Goal: Task Accomplishment & Management: Manage account settings

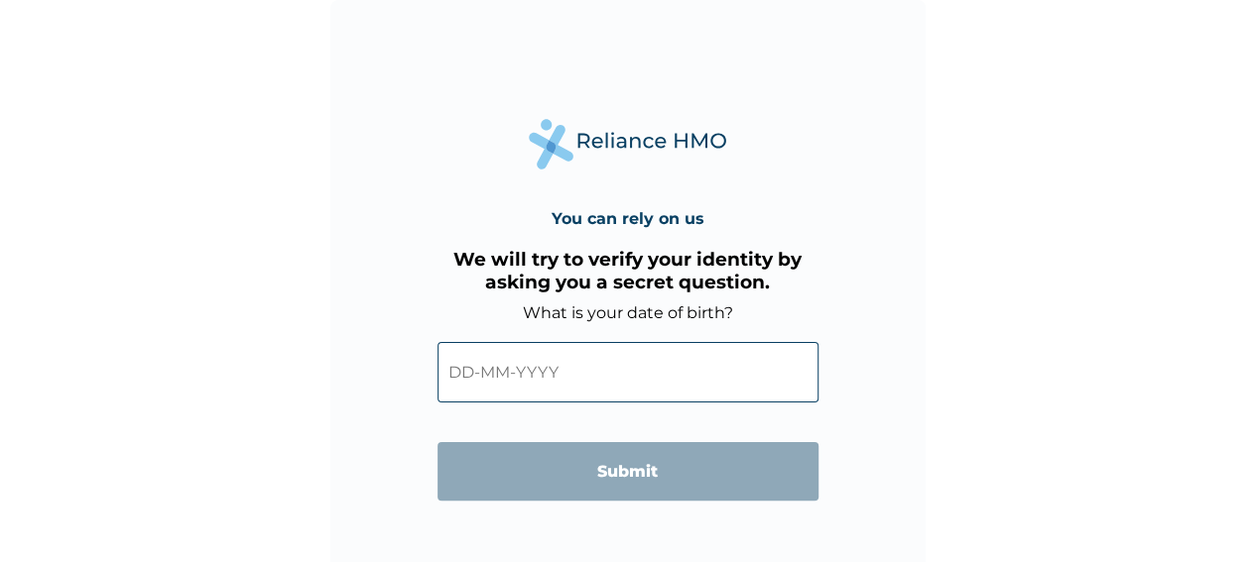
click at [504, 373] on input "text" at bounding box center [627, 372] width 381 height 60
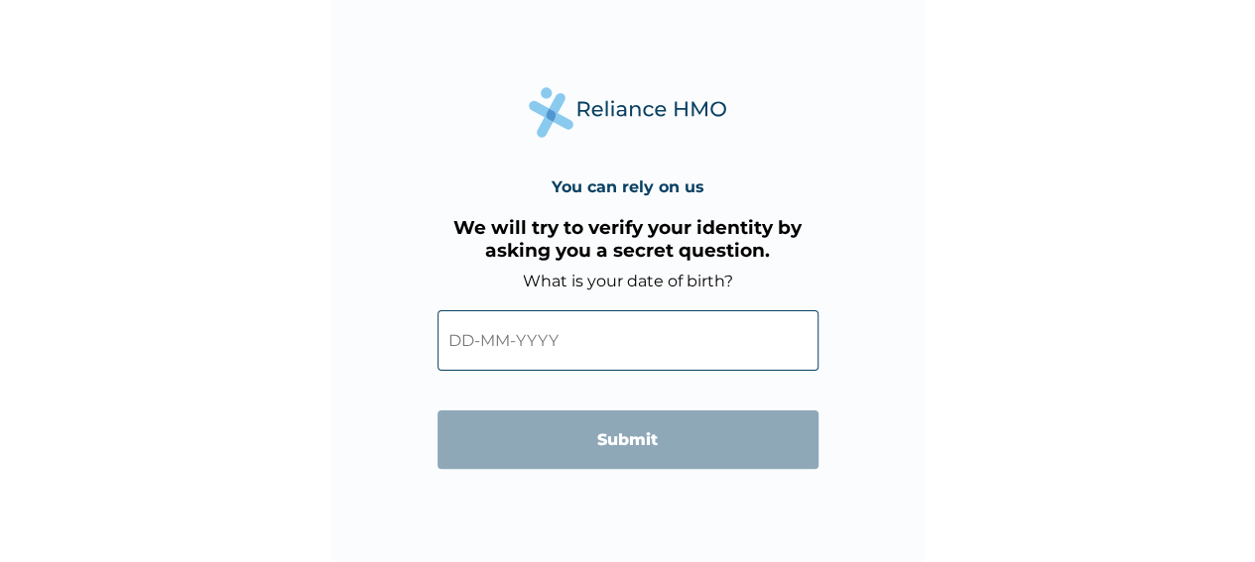
click at [551, 340] on input "text" at bounding box center [627, 340] width 381 height 60
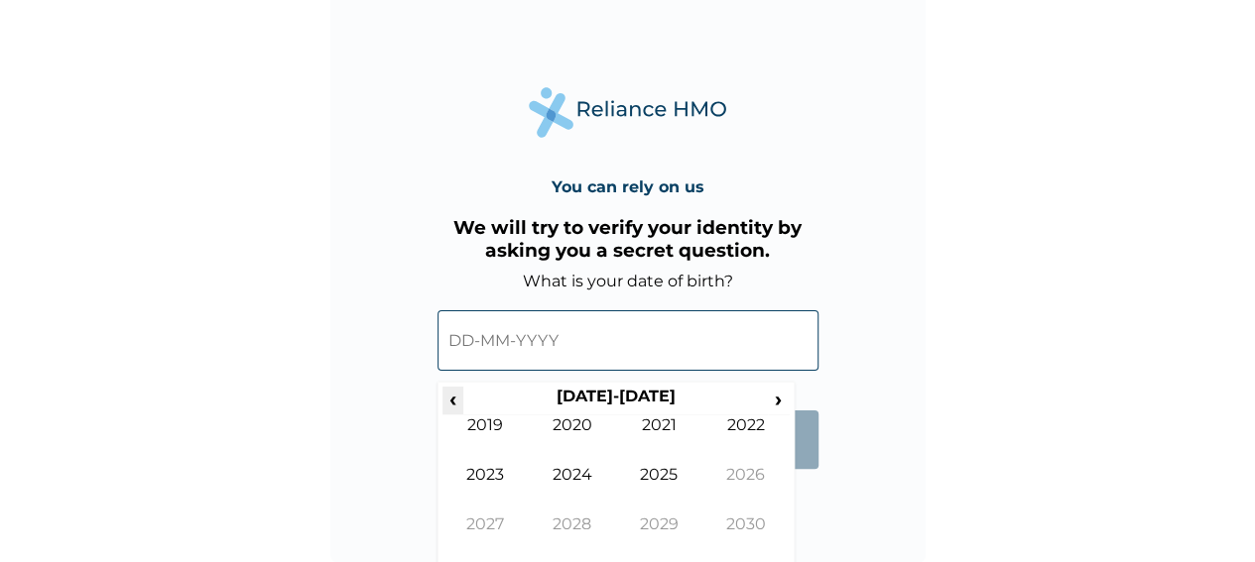
click at [450, 402] on span "‹" at bounding box center [452, 399] width 21 height 25
click at [571, 518] on td "1988" at bounding box center [572, 540] width 87 height 50
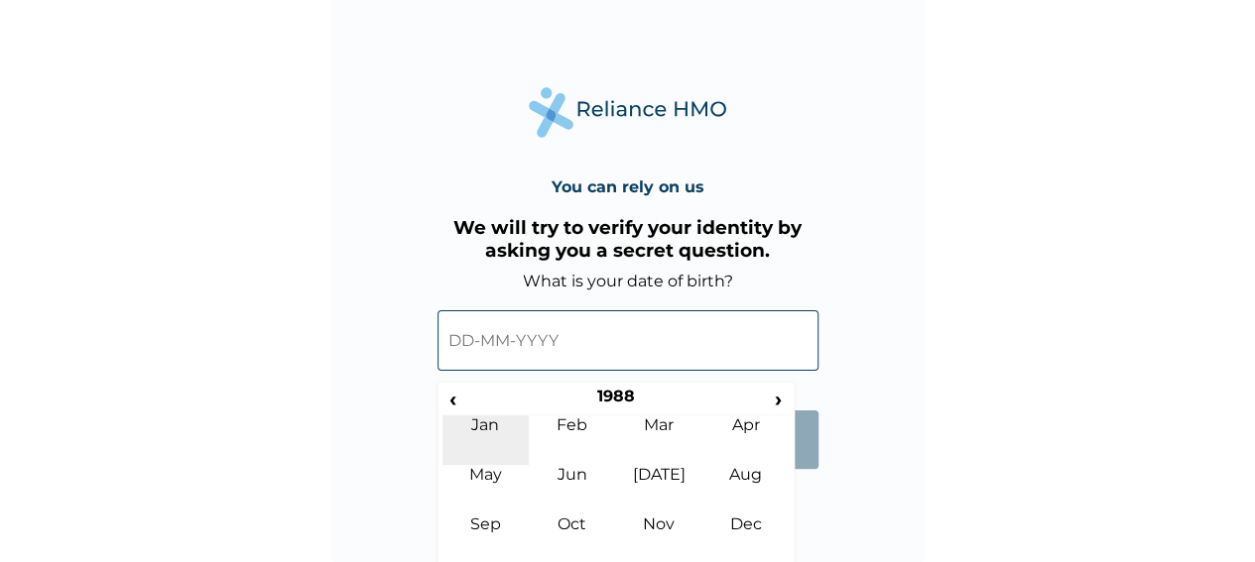
click at [485, 418] on td "Jan" at bounding box center [485, 441] width 87 height 50
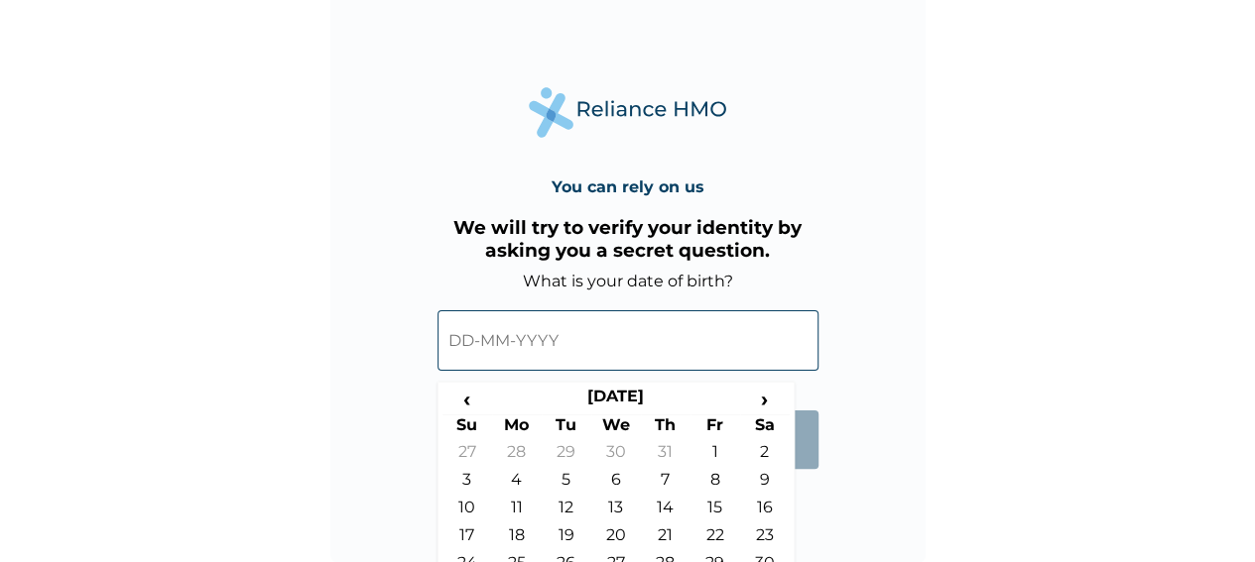
click at [482, 342] on input "text" at bounding box center [627, 340] width 381 height 60
click at [466, 553] on td "24" at bounding box center [467, 567] width 50 height 28
type input "24-01-1988"
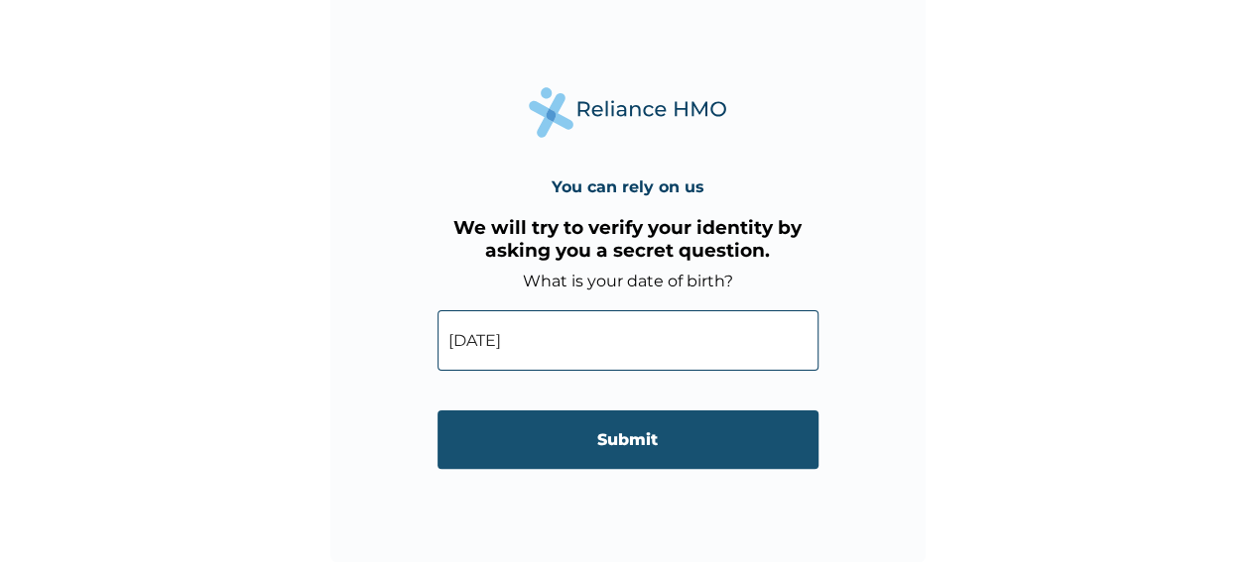
click at [598, 439] on input "Submit" at bounding box center [627, 440] width 381 height 59
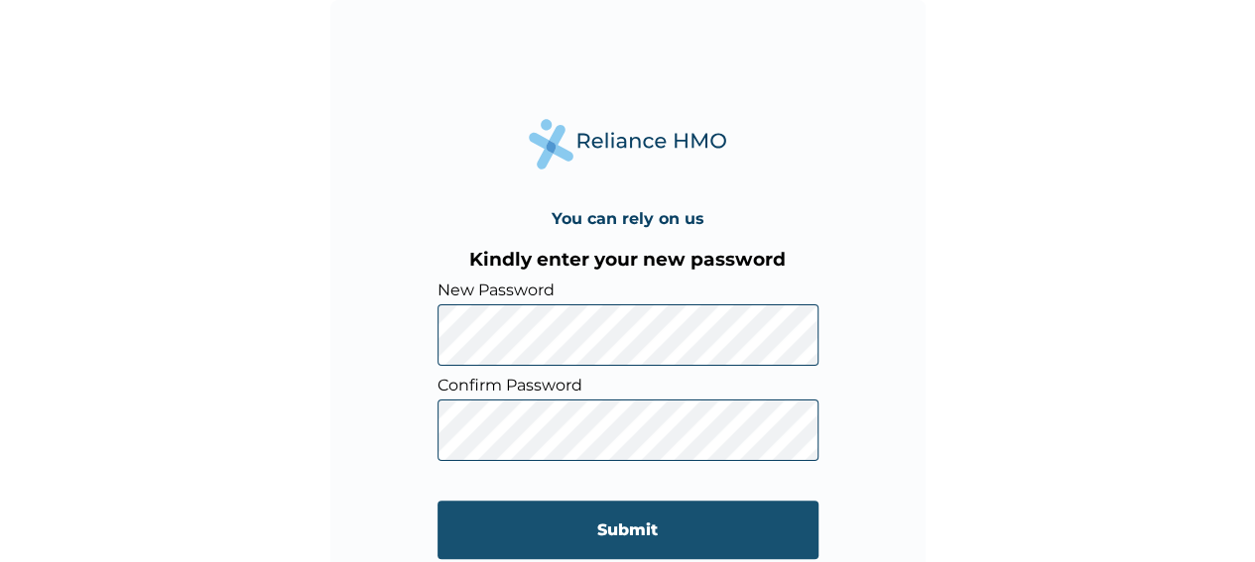
click at [556, 521] on input "Submit" at bounding box center [627, 530] width 381 height 59
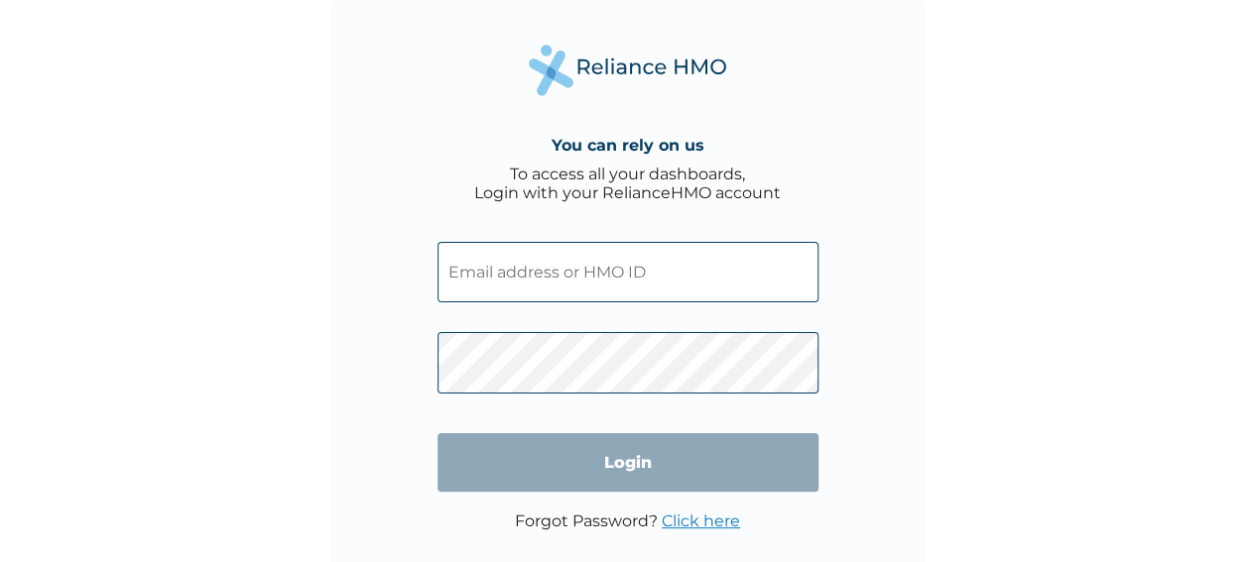
type input "cityofdavidtech@gmail.com"
click at [627, 473] on input "Login" at bounding box center [627, 462] width 381 height 59
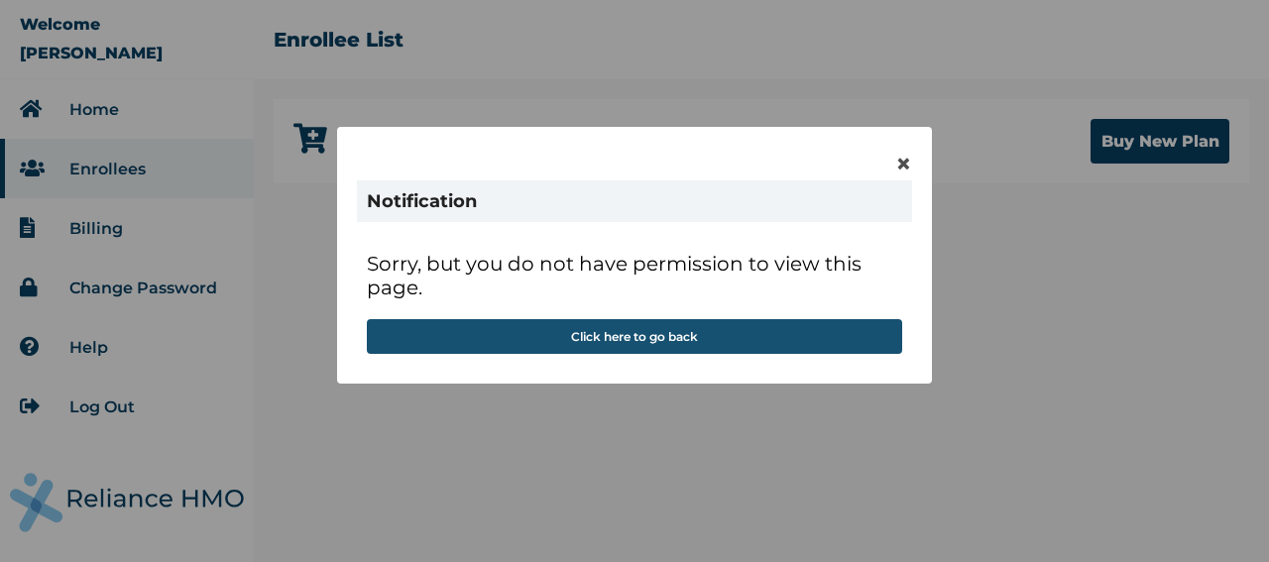
click at [683, 340] on button "Click here to go back" at bounding box center [635, 336] width 536 height 35
